Goal: Information Seeking & Learning: Find specific fact

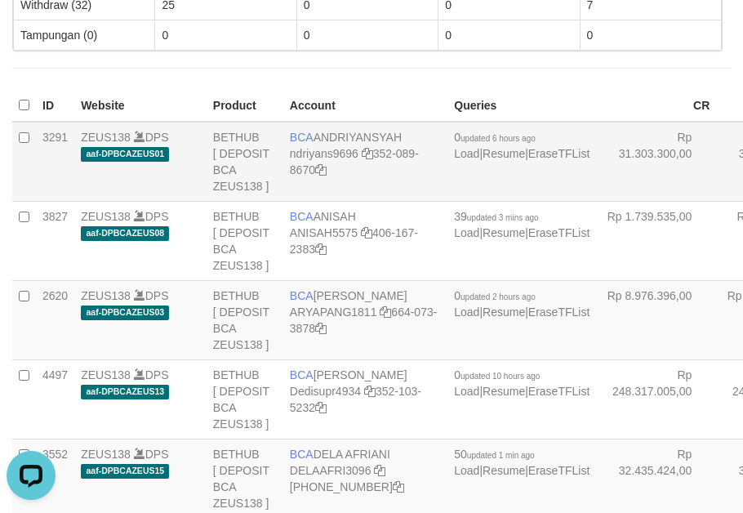
drag, startPoint x: 246, startPoint y: 181, endPoint x: 250, endPoint y: 211, distance: 29.7
click at [250, 202] on td "BETHUB [ DEPOSIT BCA ZEUS138 ]" at bounding box center [245, 162] width 77 height 80
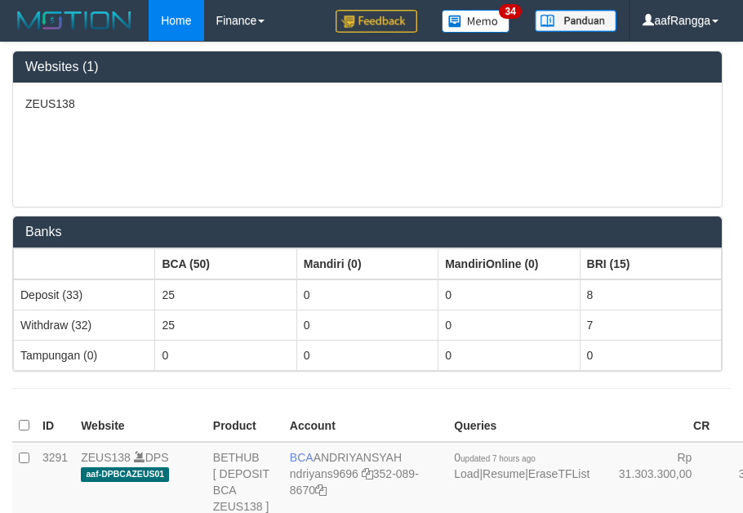
scroll to position [1852, 0]
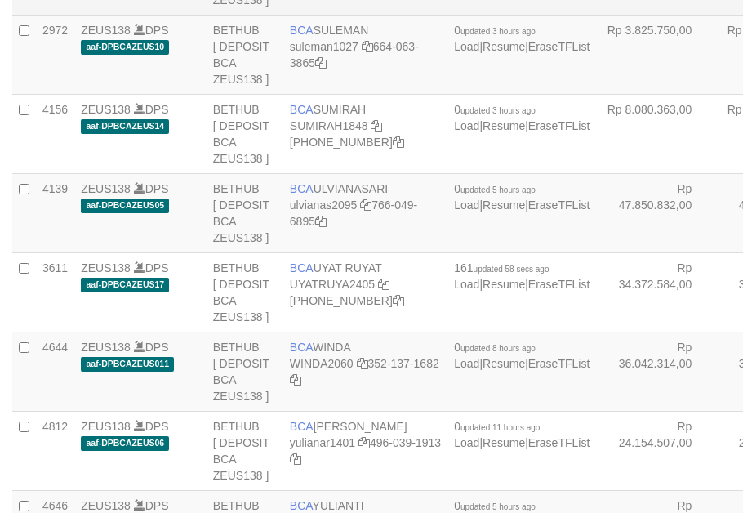
drag, startPoint x: 0, startPoint y: 0, endPoint x: 326, endPoint y: 220, distance: 393.2
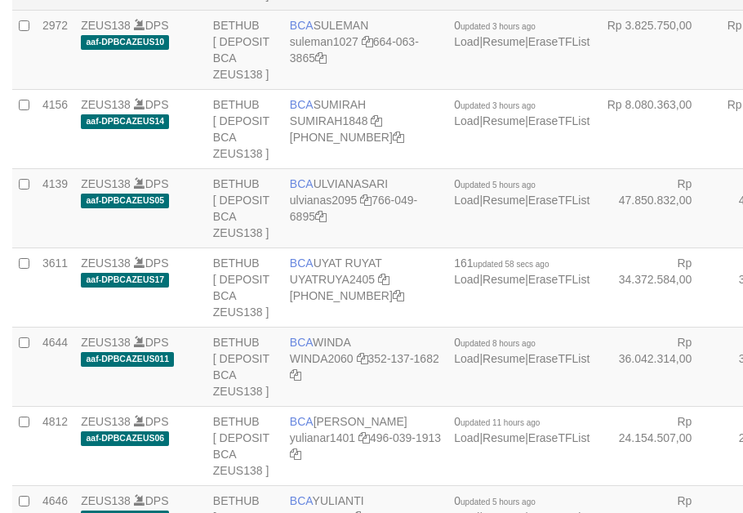
copy td "BCA SOBIRIN"
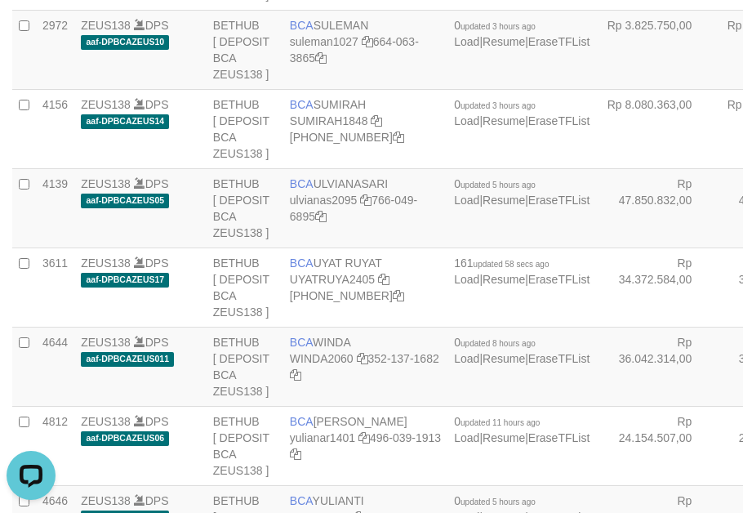
scroll to position [0, 0]
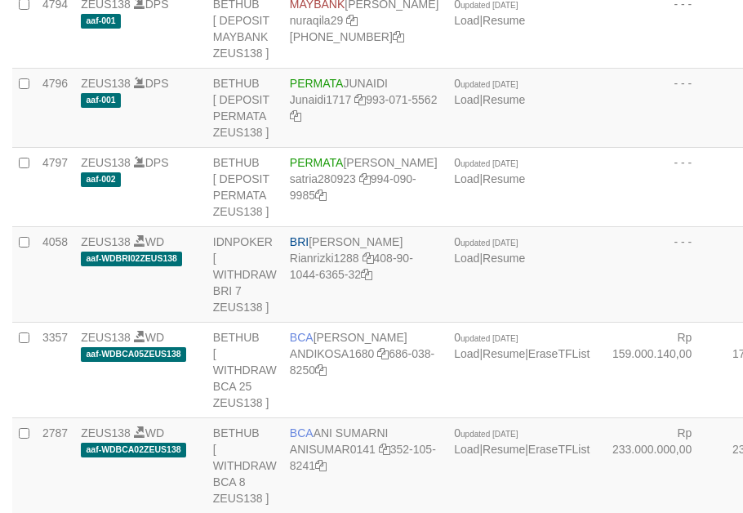
copy td "BRI SITI KURNIA NINGSIH"
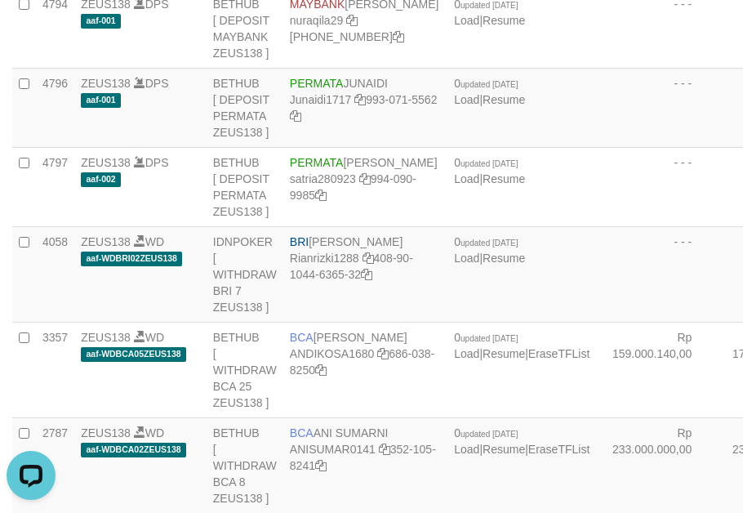
scroll to position [329, 0]
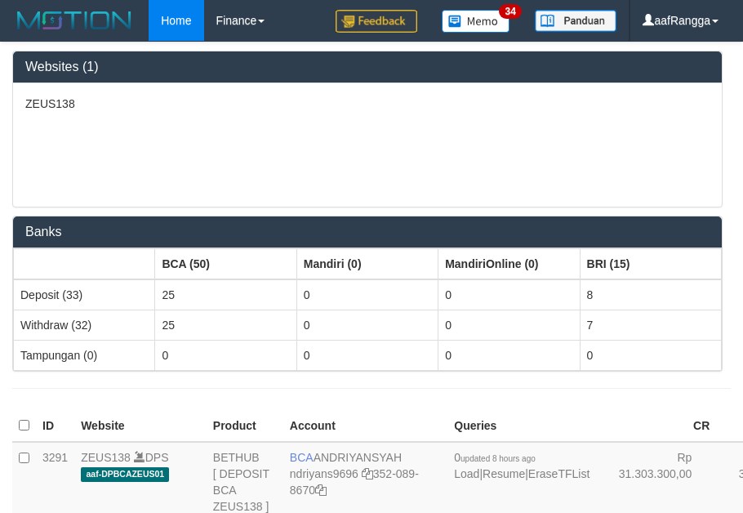
scroll to position [320, 0]
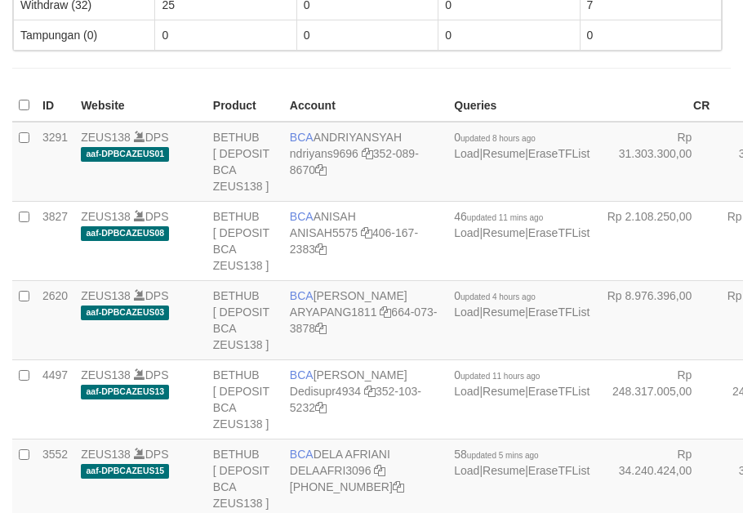
click at [328, 225] on td "BCA ANISAH ANISAH5575 406-167-2383" at bounding box center [365, 240] width 164 height 79
copy td "BCA ANISAH"
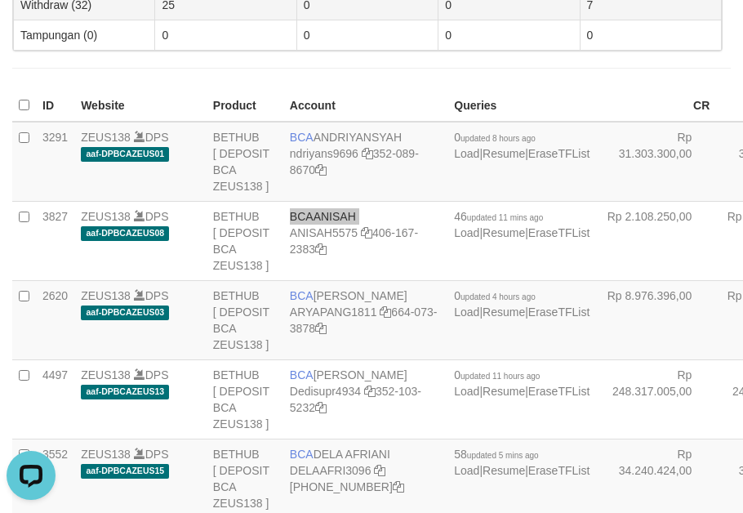
scroll to position [0, 0]
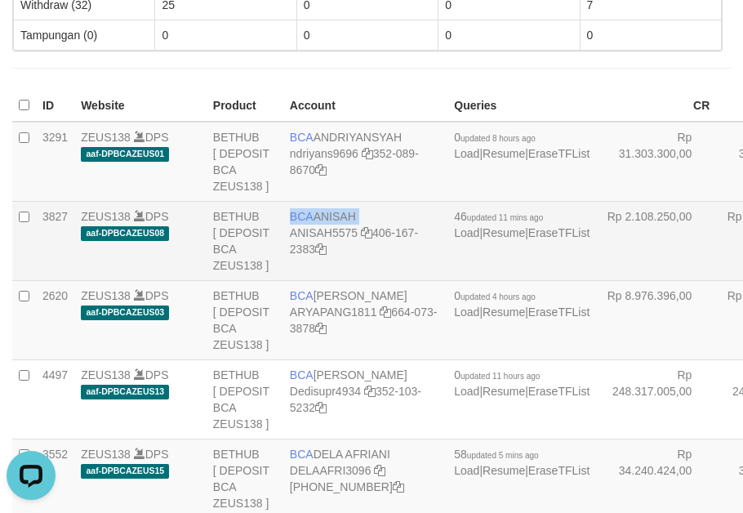
copy td "BCA ANISAH"
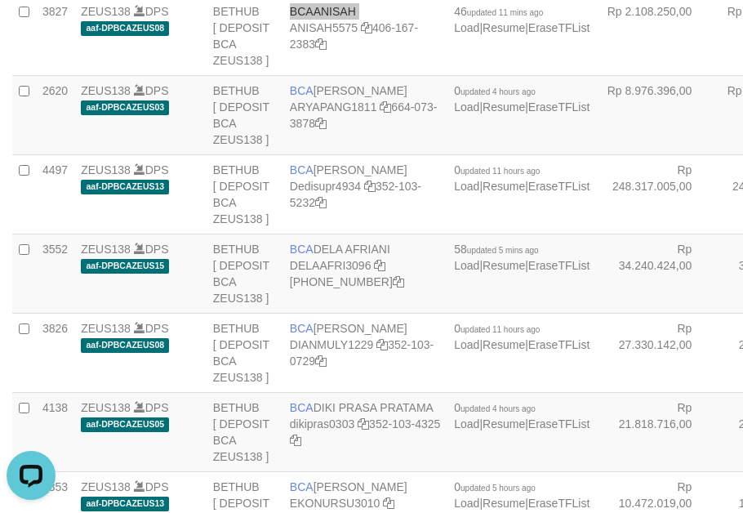
scroll to position [565, 0]
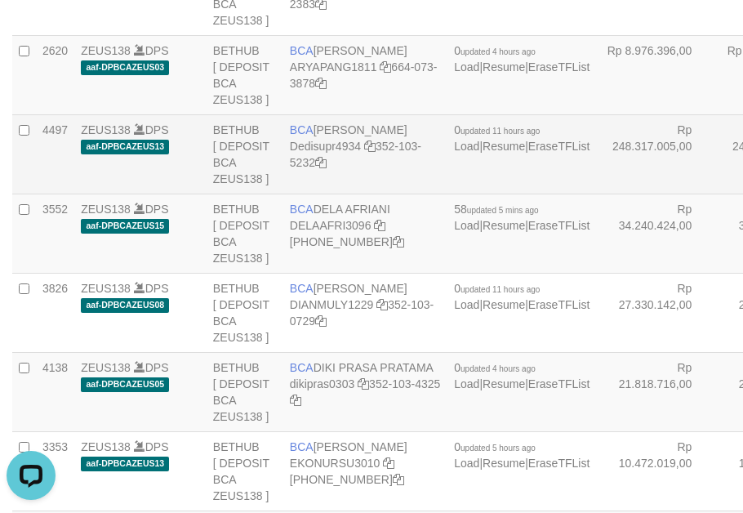
click at [221, 193] on td "BETHUB [ DEPOSIT BCA ZEUS138 ]" at bounding box center [245, 153] width 77 height 79
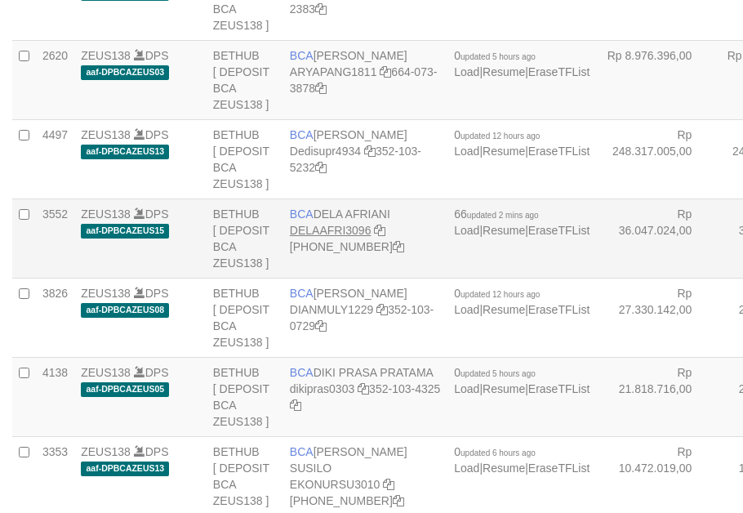
scroll to position [565, 0]
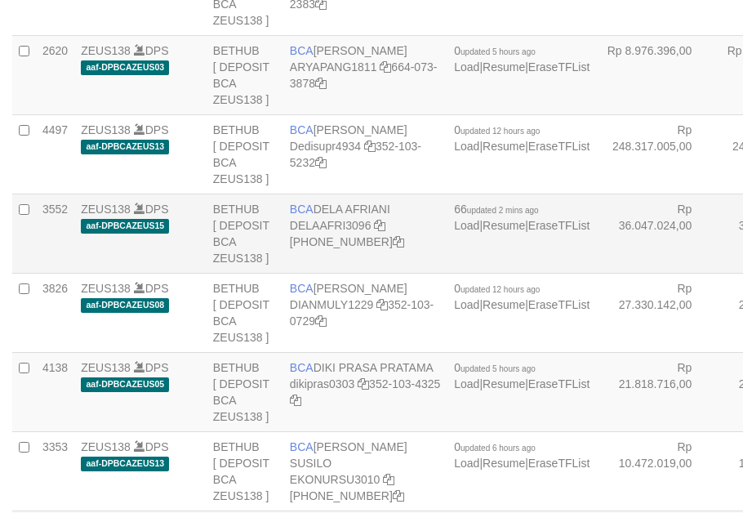
click at [300, 215] on span "BCA" at bounding box center [302, 208] width 24 height 13
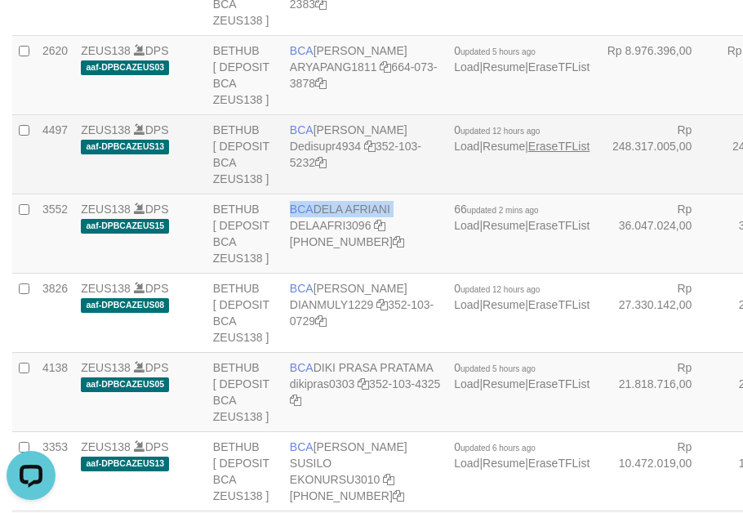
copy td "BCA DELA AFRIANI"
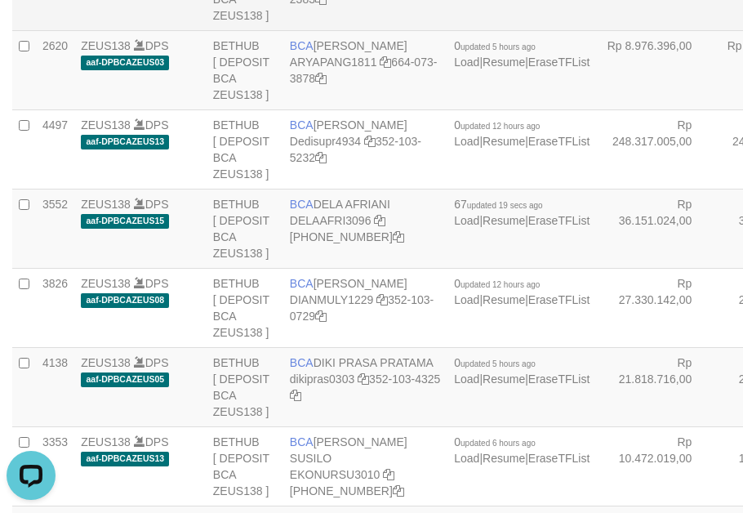
scroll to position [565, 0]
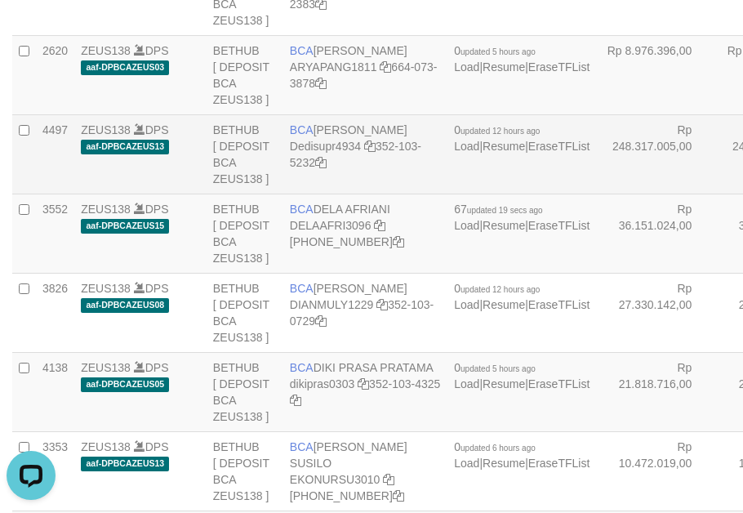
click at [278, 193] on td "BETHUB [ DEPOSIT BCA ZEUS138 ]" at bounding box center [245, 153] width 77 height 79
click at [274, 193] on td "BETHUB [ DEPOSIT BCA ZEUS138 ]" at bounding box center [245, 153] width 77 height 79
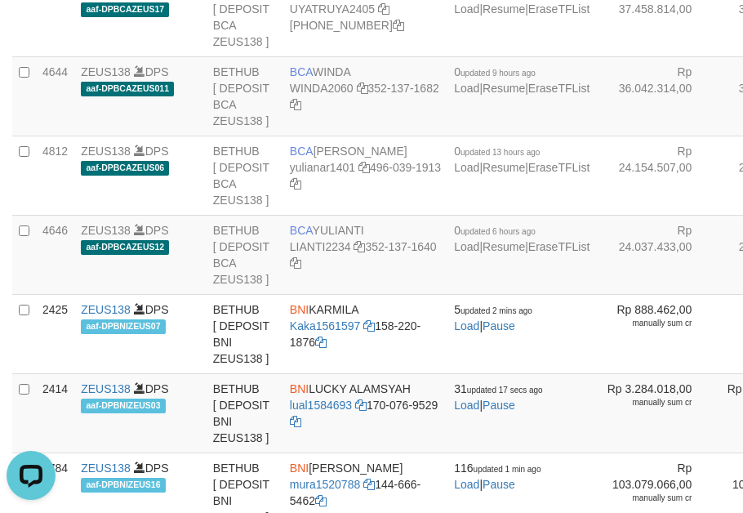
scroll to position [2954, 0]
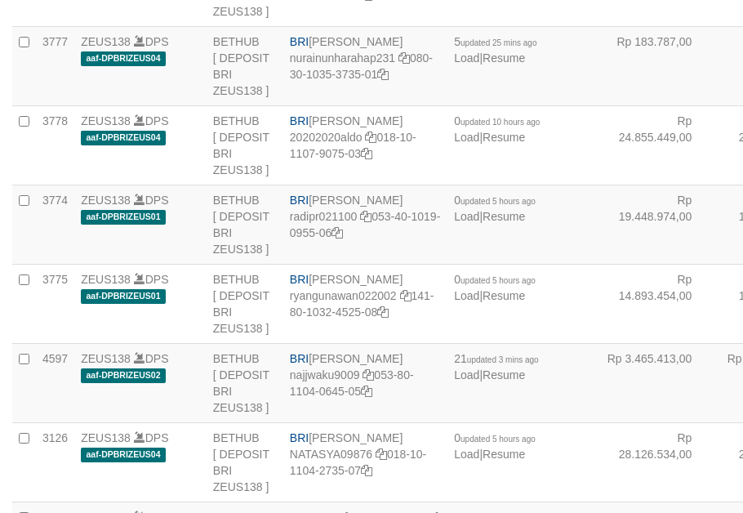
copy td "BNI REYHAN ALMANSYAH"
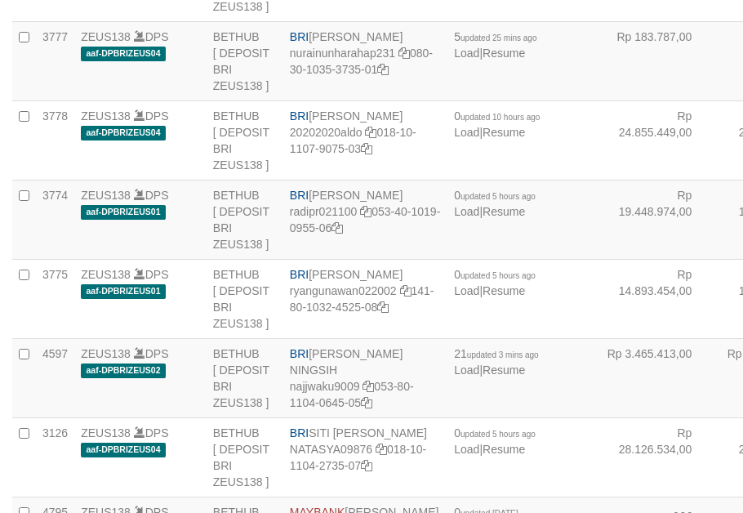
copy td "BNI REYHAN ALMANSYAH"
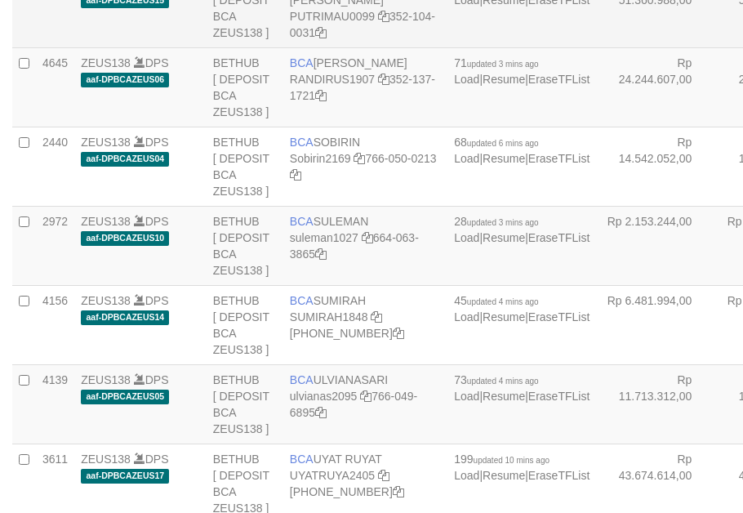
click at [327, 47] on td "BCA PUTRI [PERSON_NAME] PUTRIMAU0099 352-104-0031" at bounding box center [365, 7] width 164 height 79
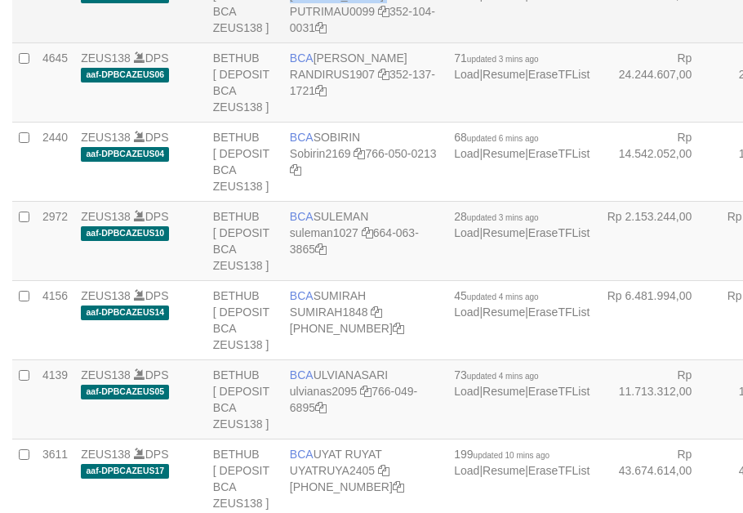
click at [327, 42] on td "BCA PUTRI [PERSON_NAME] PUTRIMAU0099 352-104-0031" at bounding box center [365, 2] width 164 height 79
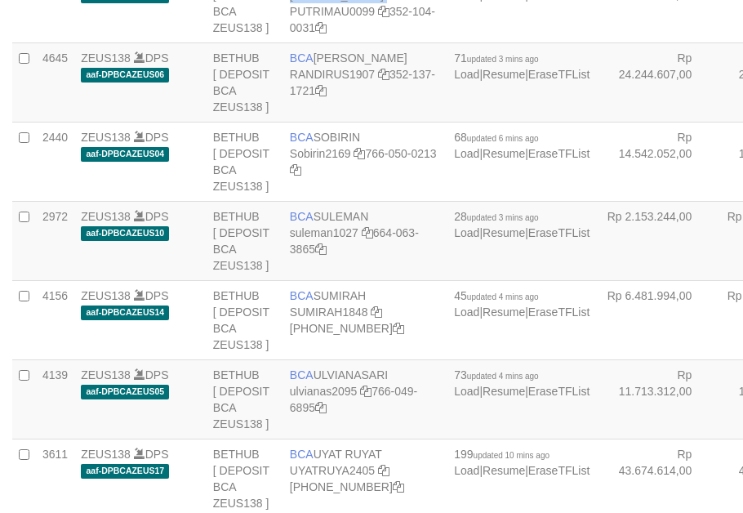
copy td "BCA PUTRI [PERSON_NAME]"
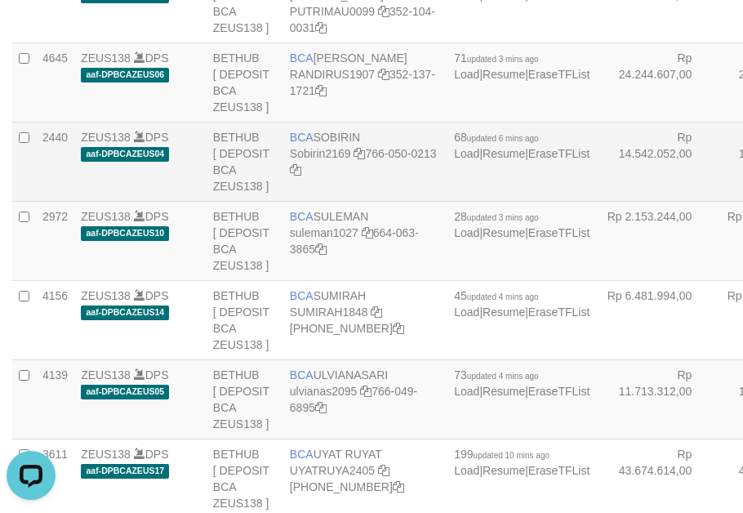
click at [596, 201] on td "Rp 14.542.052,00" at bounding box center [656, 161] width 120 height 79
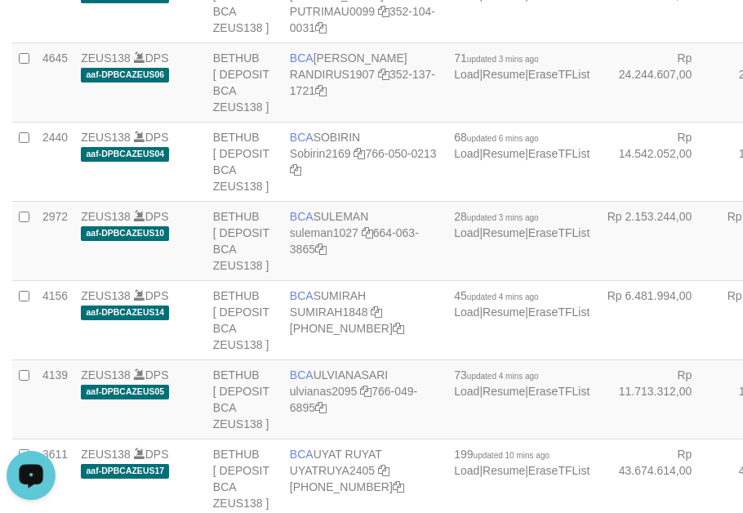
drag, startPoint x: 108, startPoint y: 199, endPoint x: 116, endPoint y: 200, distance: 8.2
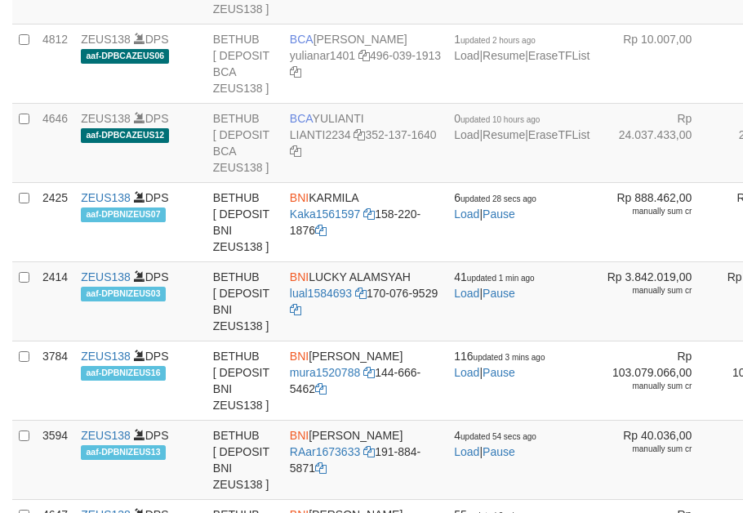
copy td "BCA UYAT RUYAT"
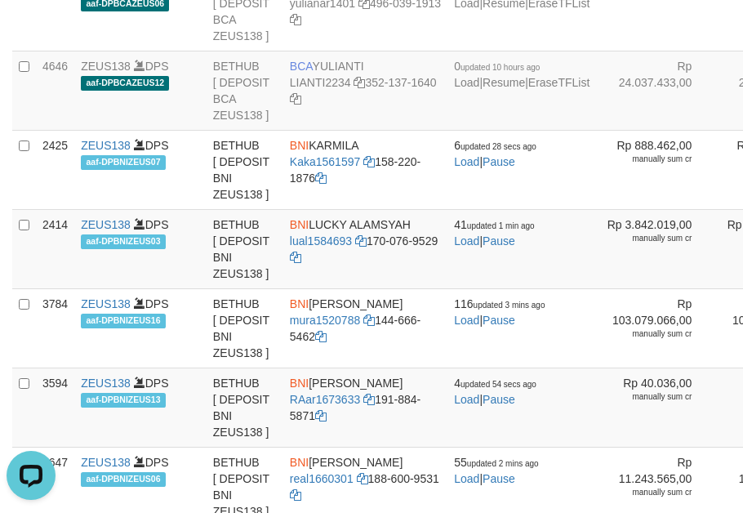
scroll to position [2321, 0]
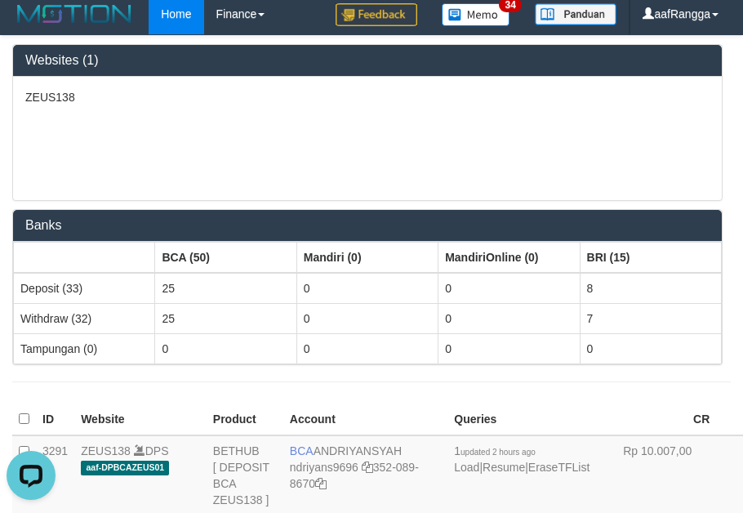
scroll to position [0, 0]
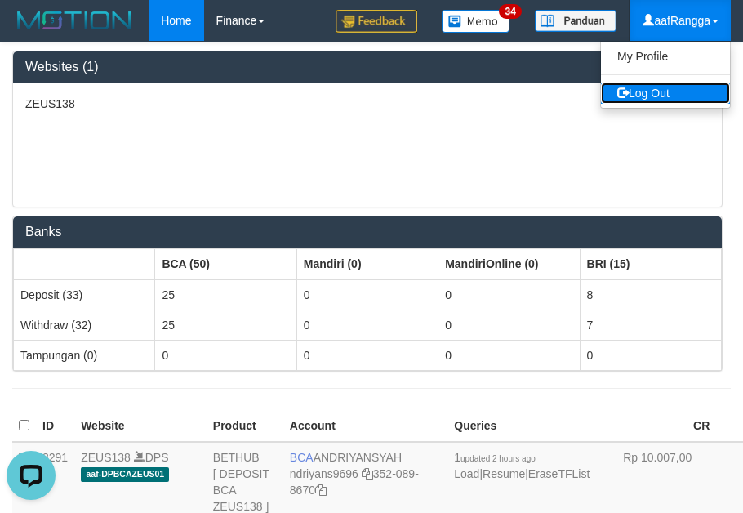
click at [649, 91] on link "Log Out" at bounding box center [665, 92] width 129 height 21
